Goal: Transaction & Acquisition: Purchase product/service

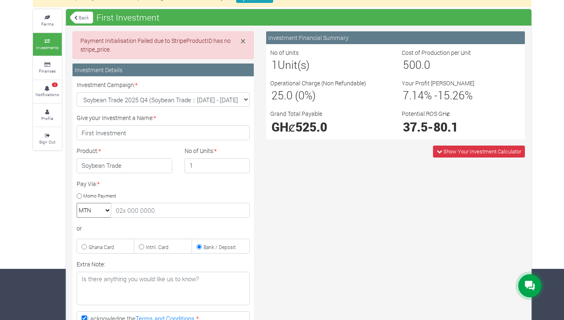
scroll to position [51, 0]
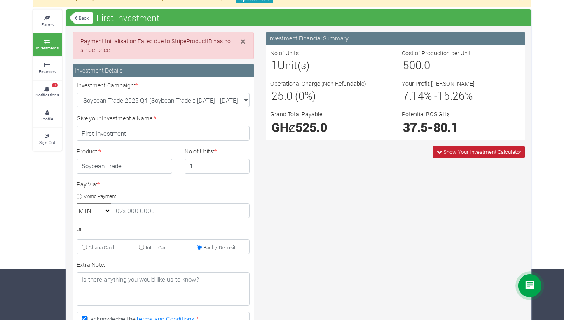
click at [444, 149] on span "Show Your Investment Calculator" at bounding box center [483, 151] width 78 height 7
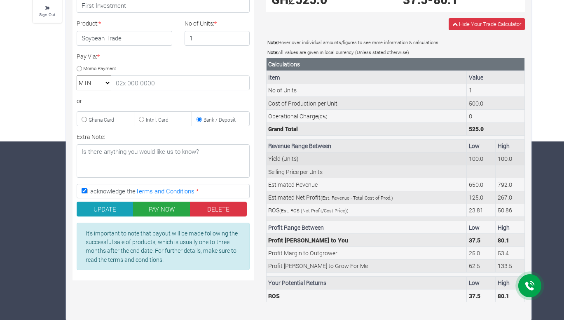
scroll to position [179, 0]
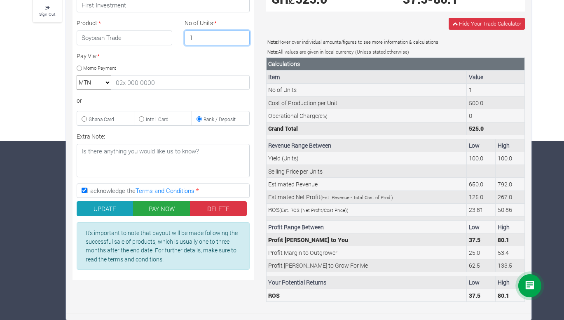
click at [229, 41] on input "1" at bounding box center [217, 38] width 65 height 15
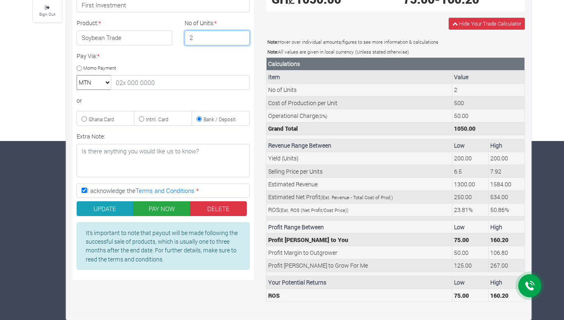
click at [243, 36] on input "2" at bounding box center [217, 38] width 65 height 15
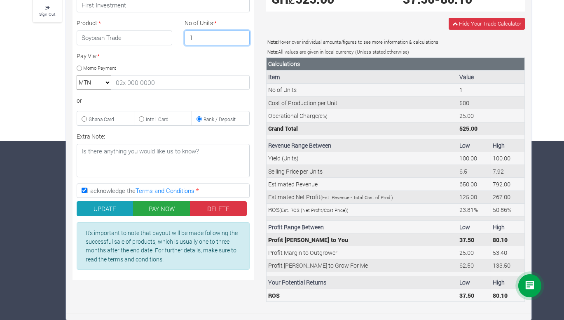
type input "1"
click at [243, 39] on input "1" at bounding box center [217, 38] width 65 height 15
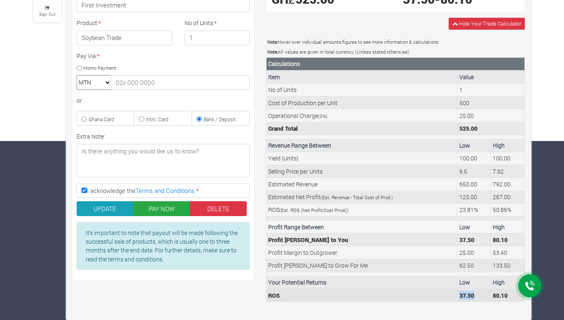
drag, startPoint x: 459, startPoint y: 297, endPoint x: 480, endPoint y: 297, distance: 20.6
click at [480, 297] on td "37.50" at bounding box center [475, 295] width 34 height 13
drag, startPoint x: 480, startPoint y: 297, endPoint x: 475, endPoint y: 295, distance: 5.5
click at [475, 295] on td "37.50" at bounding box center [475, 295] width 34 height 13
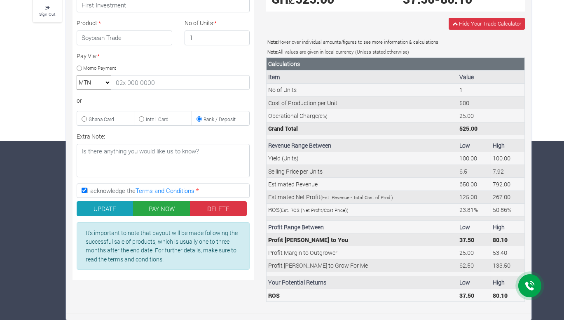
click at [555, 208] on div "× You need to update your KYC before sponsoring a Farm or Trade. Kindly click U…" at bounding box center [282, 90] width 564 height 460
click at [531, 287] on icon at bounding box center [530, 286] width 10 height 10
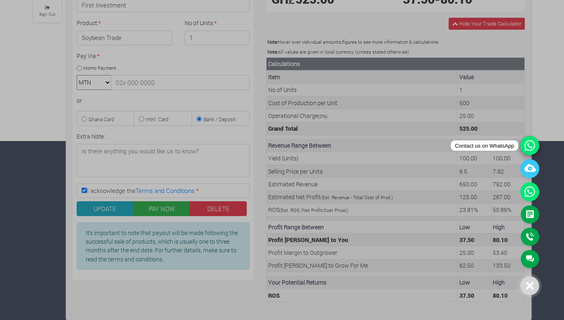
click at [530, 138] on icon at bounding box center [530, 145] width 19 height 19
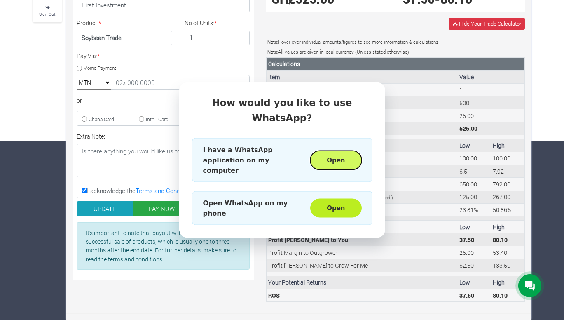
click at [351, 150] on button "Open" at bounding box center [335, 159] width 51 height 19
click at [336, 199] on button "Open" at bounding box center [335, 208] width 51 height 19
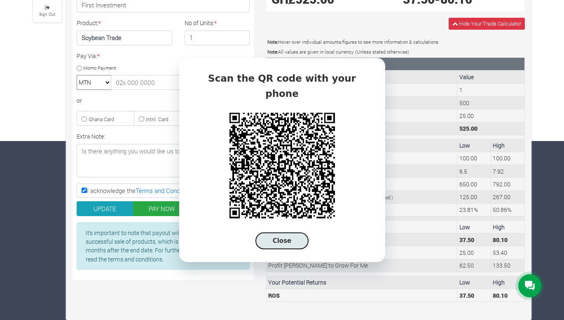
click at [276, 233] on button "Close" at bounding box center [283, 241] width 54 height 17
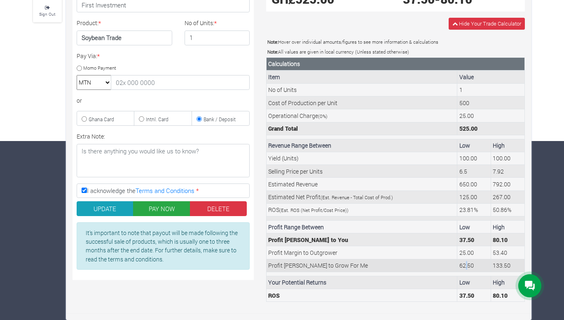
click at [468, 263] on td "62.50" at bounding box center [475, 265] width 34 height 13
click at [472, 264] on td "62.50" at bounding box center [475, 265] width 34 height 13
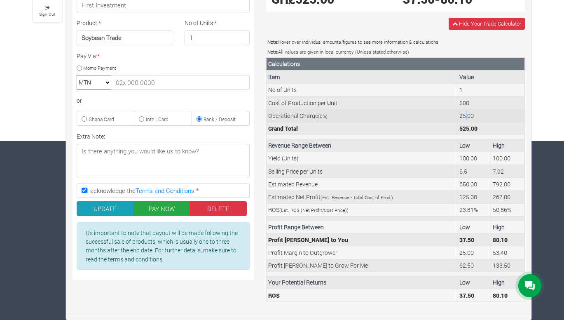
click at [465, 113] on td "25.00" at bounding box center [491, 115] width 67 height 13
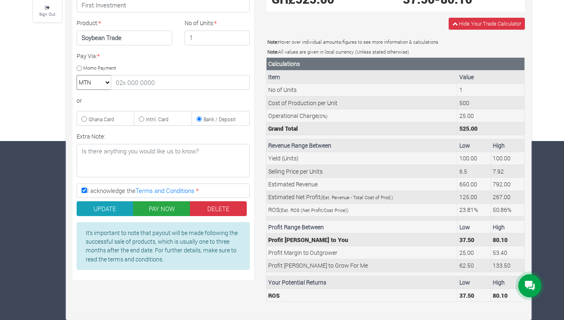
click at [551, 124] on div "× You need to update your KYC before sponsoring a Farm or Trade. Kindly click U…" at bounding box center [282, 90] width 564 height 460
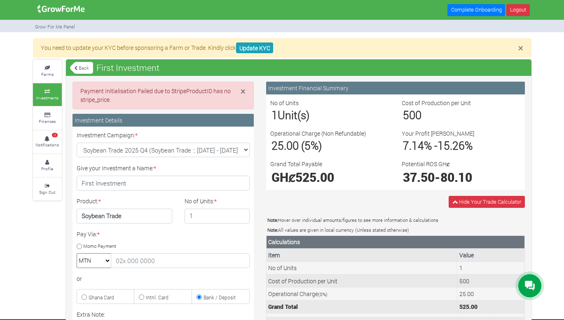
scroll to position [0, 0]
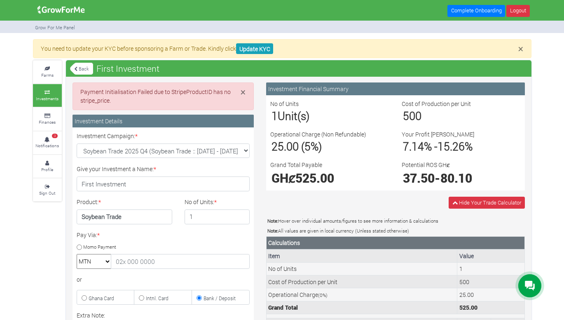
click at [36, 96] on small "Investments" at bounding box center [47, 99] width 23 height 6
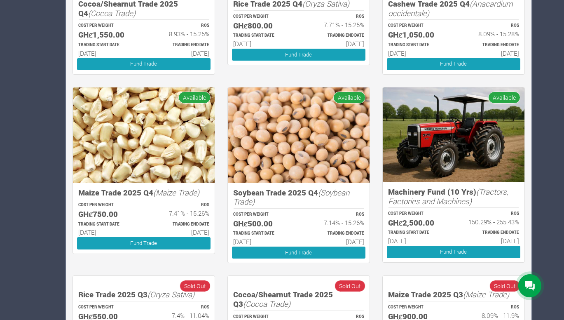
scroll to position [352, 0]
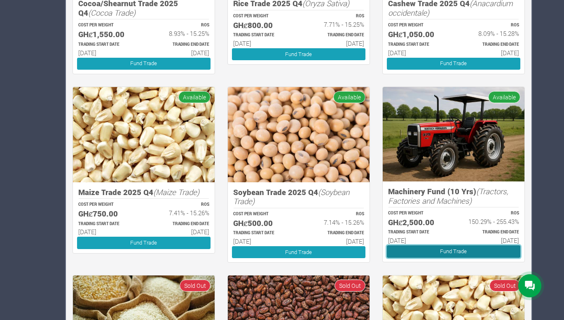
click at [433, 247] on link "Fund Trade" at bounding box center [454, 251] width 134 height 12
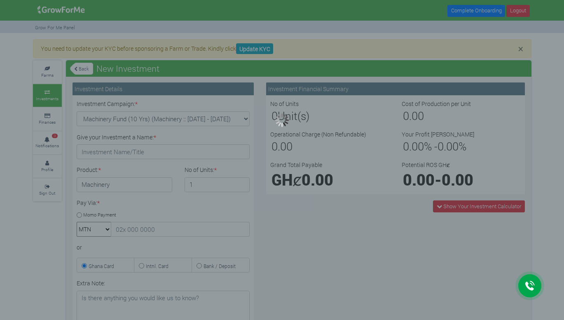
type input "1"
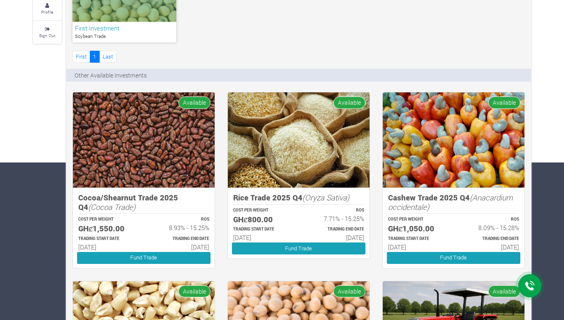
scroll to position [160, 0]
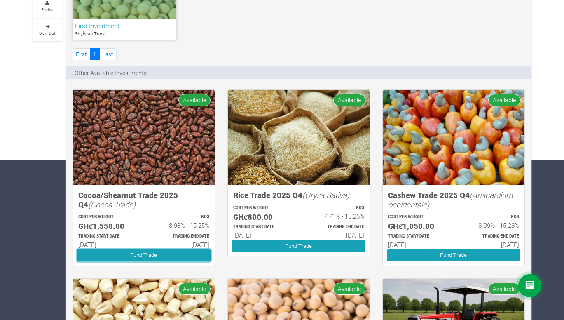
click at [181, 261] on link "Fund Trade" at bounding box center [144, 255] width 134 height 12
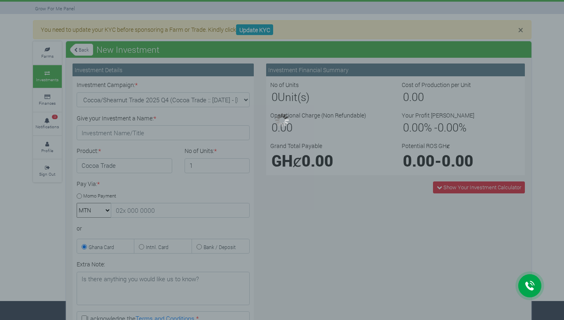
scroll to position [29, 0]
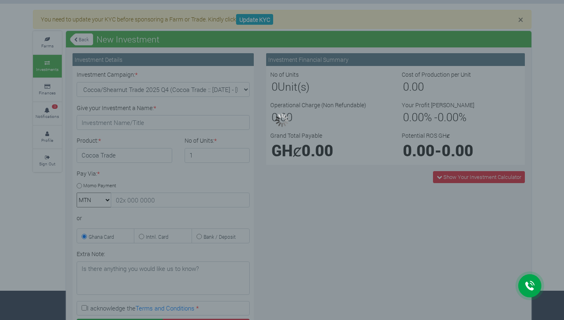
type input "1"
